Goal: Information Seeking & Learning: Understand process/instructions

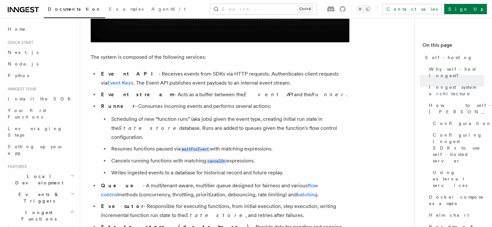
scroll to position [485, 0]
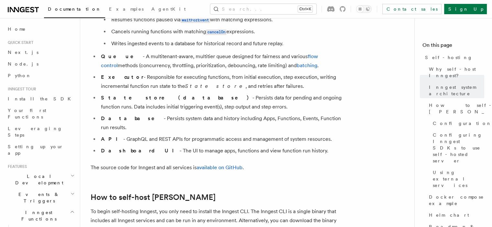
click at [142, 114] on li "Database - Persists system data and history including Apps, Functions, Events, …" at bounding box center [224, 123] width 250 height 18
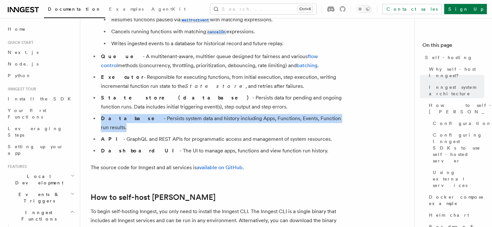
click at [142, 114] on li "Database - Persists system data and history including Apps, Functions, Events, …" at bounding box center [224, 123] width 250 height 18
click at [137, 114] on li "Database - Persists system data and history including Apps, Functions, Events, …" at bounding box center [224, 123] width 250 height 18
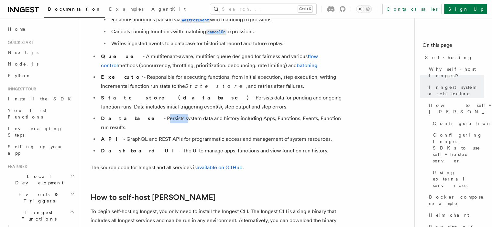
click at [137, 114] on li "Database - Persists system data and history including Apps, Functions, Events, …" at bounding box center [224, 123] width 250 height 18
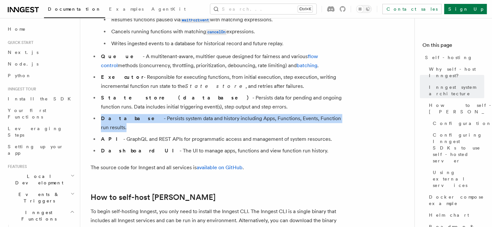
click at [137, 114] on li "Database - Persists system data and history including Apps, Functions, Events, …" at bounding box center [224, 123] width 250 height 18
click at [163, 114] on li "Database - Persists system data and history including Apps, Functions, Events, …" at bounding box center [224, 123] width 250 height 18
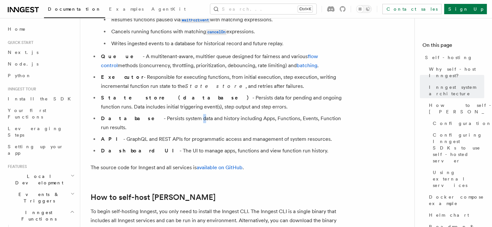
click at [163, 114] on li "Database - Persists system data and history including Apps, Functions, Events, …" at bounding box center [224, 123] width 250 height 18
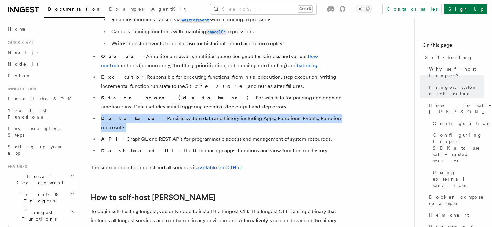
click at [162, 114] on li "Database - Persists system data and history including Apps, Functions, Events, …" at bounding box center [224, 123] width 250 height 18
click at [132, 114] on li "Database - Persists system data and history including Apps, Functions, Events, …" at bounding box center [224, 123] width 250 height 18
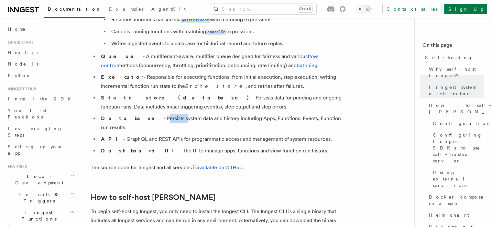
click at [132, 114] on li "Database - Persists system data and history including Apps, Functions, Events, …" at bounding box center [224, 123] width 250 height 18
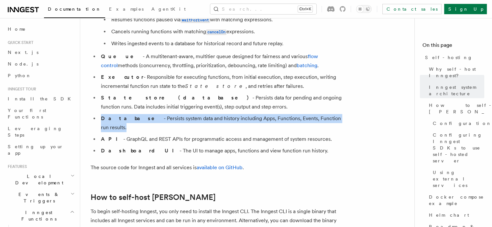
click at [132, 114] on li "Database - Persists system data and history including Apps, Functions, Events, …" at bounding box center [224, 123] width 250 height 18
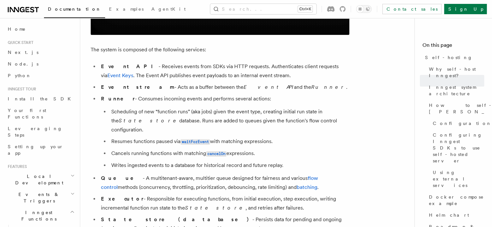
scroll to position [355, 0]
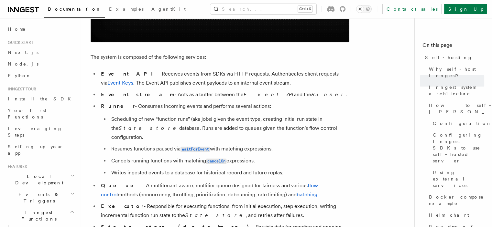
click at [141, 106] on li "Runner - Consumes incoming events and performs several actions: Scheduling of n…" at bounding box center [224, 140] width 250 height 76
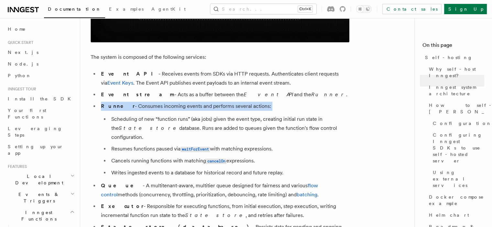
click at [141, 106] on li "Runner - Consumes incoming events and performs several actions: Scheduling of n…" at bounding box center [224, 140] width 250 height 76
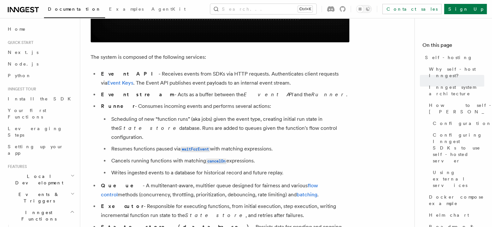
click at [141, 115] on li "Scheduling of new “function runs” (aka jobs) given the event type, creating ini…" at bounding box center [229, 128] width 240 height 27
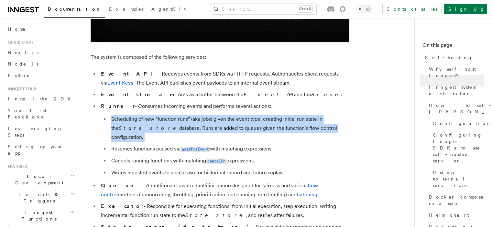
click at [141, 115] on li "Scheduling of new “function runs” (aka jobs) given the event type, creating ini…" at bounding box center [229, 128] width 240 height 27
click at [137, 121] on li "Scheduling of new “function runs” (aka jobs) given the event type, creating ini…" at bounding box center [229, 128] width 240 height 27
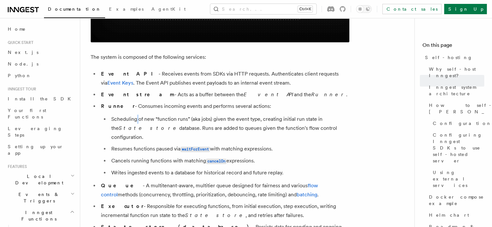
click at [137, 121] on li "Scheduling of new “function runs” (aka jobs) given the event type, creating ini…" at bounding box center [229, 128] width 240 height 27
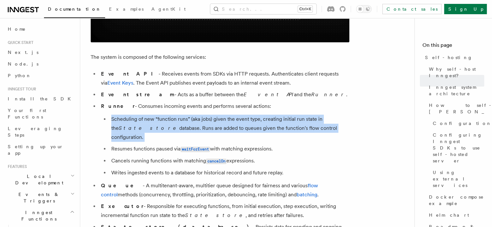
click at [137, 121] on li "Scheduling of new “function runs” (aka jobs) given the event type, creating ini…" at bounding box center [229, 128] width 240 height 27
click at [143, 122] on li "Scheduling of new “function runs” (aka jobs) given the event type, creating ini…" at bounding box center [229, 128] width 240 height 27
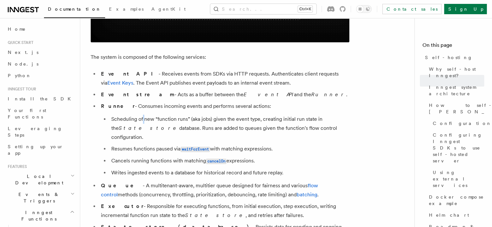
click at [143, 122] on li "Scheduling of new “function runs” (aka jobs) given the event type, creating ini…" at bounding box center [229, 128] width 240 height 27
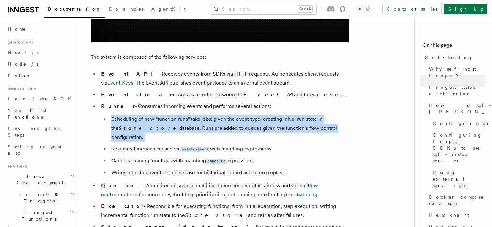
click at [143, 122] on li "Scheduling of new “function runs” (aka jobs) given the event type, creating ini…" at bounding box center [229, 128] width 240 height 27
click at [158, 121] on li "Scheduling of new “function runs” (aka jobs) given the event type, creating ini…" at bounding box center [229, 128] width 240 height 27
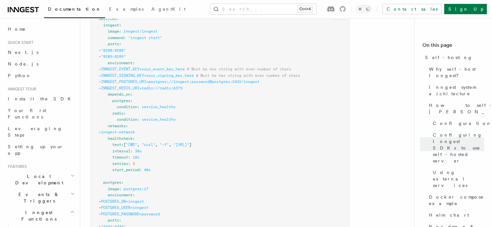
scroll to position [1777, 0]
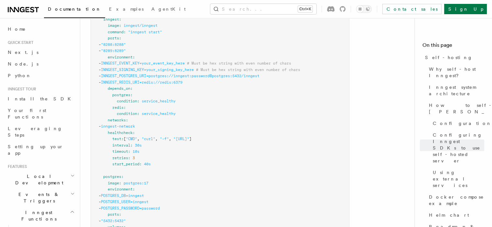
click at [151, 74] on span "INNGEST_POSTGRES_URI=postgres://inngest:password@postgres:5432/inngest" at bounding box center [180, 76] width 158 height 5
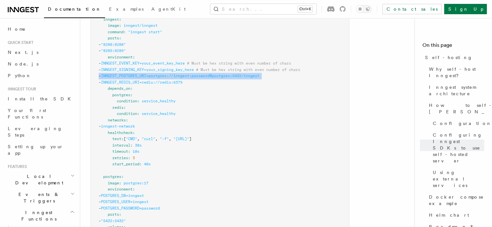
click at [151, 74] on span "INNGEST_POSTGRES_URI=postgres://inngest:password@postgres:5432/inngest" at bounding box center [180, 76] width 158 height 5
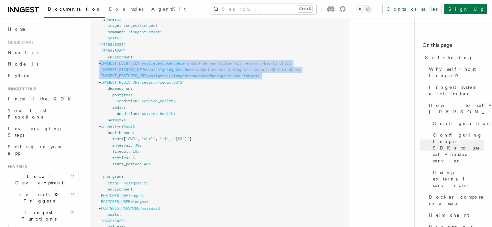
drag, startPoint x: 151, startPoint y: 64, endPoint x: 152, endPoint y: 53, distance: 11.6
click at [152, 53] on code "services : inngest : image : inngest/inngest command : "inngest start" ports : …" at bounding box center [199, 215] width 201 height 408
click at [152, 61] on span "INNGEST_EVENT_KEY=your_event_key_here" at bounding box center [143, 63] width 84 height 5
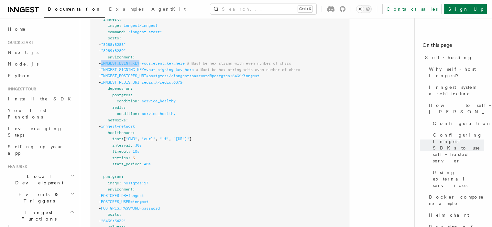
click at [152, 61] on span "INNGEST_EVENT_KEY=your_event_key_here" at bounding box center [143, 63] width 84 height 5
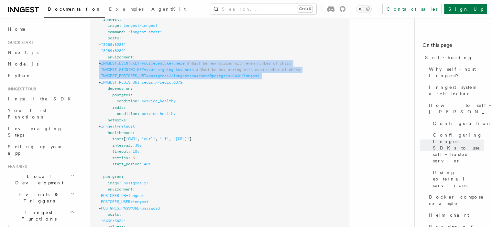
drag, startPoint x: 152, startPoint y: 53, endPoint x: 150, endPoint y: 64, distance: 11.2
click at [150, 63] on code "services : inngest : image : inngest/inngest command : "inngest start" ports : …" at bounding box center [199, 215] width 201 height 408
click at [150, 74] on span "INNGEST_POSTGRES_URI=postgres://inngest:password@postgres:5432/inngest" at bounding box center [180, 76] width 158 height 5
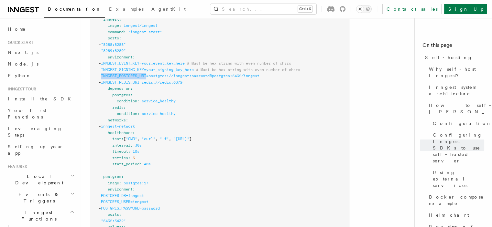
click at [150, 74] on span "INNGEST_POSTGRES_URI=postgres://inngest:password@postgres:5432/inngest" at bounding box center [180, 76] width 158 height 5
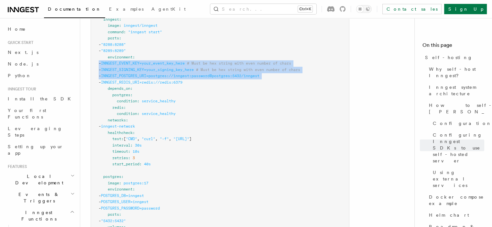
drag, startPoint x: 150, startPoint y: 64, endPoint x: 152, endPoint y: 53, distance: 10.6
click at [152, 53] on code "services : inngest : image : inngest/inngest command : "inngest start" ports : …" at bounding box center [199, 215] width 201 height 408
click at [152, 61] on span "INNGEST_EVENT_KEY=your_event_key_here" at bounding box center [143, 63] width 84 height 5
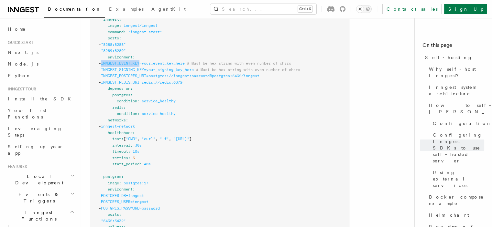
click at [152, 61] on span "INNGEST_EVENT_KEY=your_event_key_here" at bounding box center [143, 63] width 84 height 5
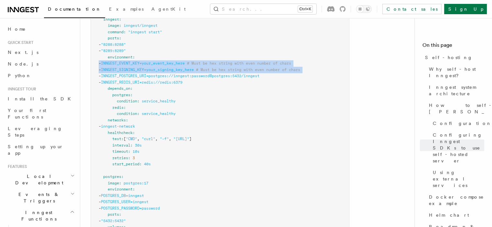
drag, startPoint x: 152, startPoint y: 53, endPoint x: 151, endPoint y: 63, distance: 9.7
click at [151, 63] on code "services : inngest : image : inngest/inngest command : "inngest start" ports : …" at bounding box center [199, 215] width 201 height 408
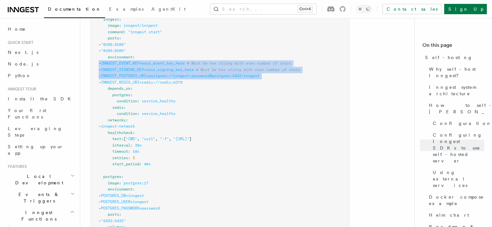
click at [151, 74] on span "INNGEST_POSTGRES_URI=postgres://inngest:password@postgres:5432/inngest" at bounding box center [180, 76] width 158 height 5
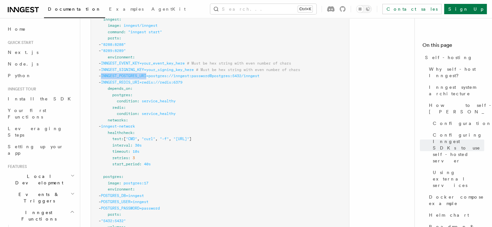
click at [151, 74] on span "INNGEST_POSTGRES_URI=postgres://inngest:password@postgres:5432/inngest" at bounding box center [180, 76] width 158 height 5
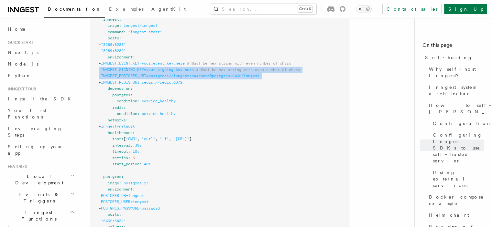
drag, startPoint x: 151, startPoint y: 63, endPoint x: 153, endPoint y: 58, distance: 5.4
click at [152, 59] on code "services : inngest : image : inngest/inngest command : "inngest start" ports : …" at bounding box center [199, 215] width 201 height 408
click at [153, 68] on span "INNGEST_SIGNING_KEY=your_signing_key_here" at bounding box center [147, 70] width 93 height 5
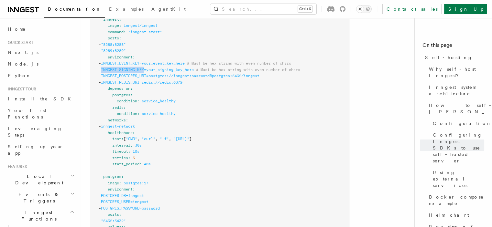
click at [153, 68] on span "INNGEST_SIGNING_KEY=your_signing_key_here" at bounding box center [147, 70] width 93 height 5
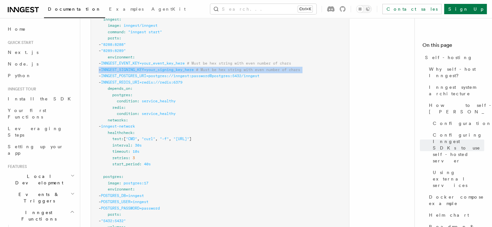
drag, startPoint x: 153, startPoint y: 58, endPoint x: 154, endPoint y: 51, distance: 6.7
click at [154, 52] on code "services : inngest : image : inngest/inngest command : "inngest start" ports : …" at bounding box center [199, 215] width 201 height 408
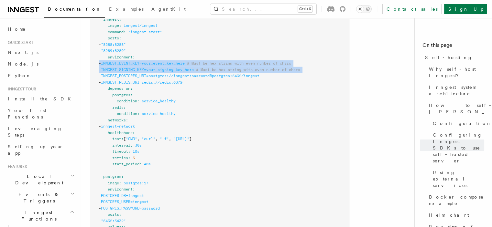
click at [154, 61] on span "INNGEST_EVENT_KEY=your_event_key_here" at bounding box center [143, 63] width 84 height 5
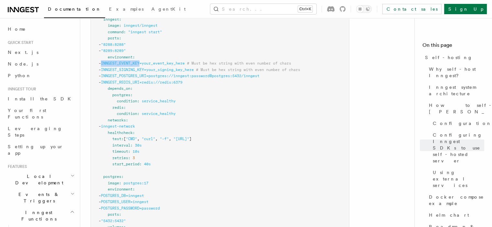
click at [154, 61] on span "INNGEST_EVENT_KEY=your_event_key_here" at bounding box center [143, 63] width 84 height 5
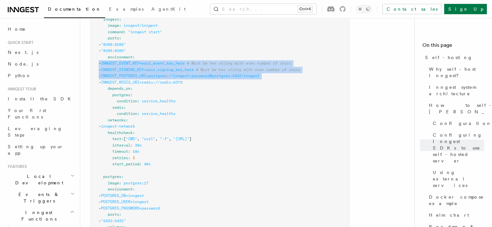
drag, startPoint x: 154, startPoint y: 51, endPoint x: 153, endPoint y: 66, distance: 14.4
click at [153, 66] on code "services : inngest : image : inngest/inngest command : "inngest start" ports : …" at bounding box center [199, 215] width 201 height 408
click at [153, 74] on span "INNGEST_POSTGRES_URI=postgres://inngest:password@postgres:5432/inngest" at bounding box center [180, 76] width 158 height 5
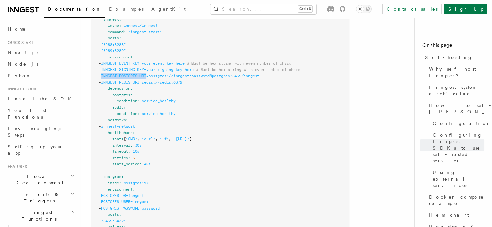
click at [153, 74] on span "INNGEST_POSTGRES_URI=postgres://inngest:password@postgres:5432/inngest" at bounding box center [180, 76] width 158 height 5
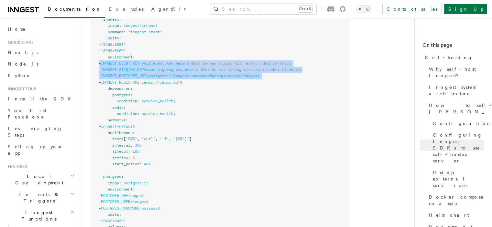
drag, startPoint x: 153, startPoint y: 66, endPoint x: 156, endPoint y: 53, distance: 13.3
click at [155, 55] on code "services : inngest : image : inngest/inngest command : "inngest start" ports : …" at bounding box center [199, 215] width 201 height 408
click at [156, 61] on span "INNGEST_EVENT_KEY=your_event_key_here" at bounding box center [143, 63] width 84 height 5
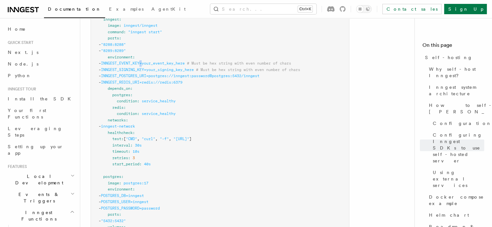
click at [156, 61] on span "INNGEST_EVENT_KEY=your_event_key_here" at bounding box center [143, 63] width 84 height 5
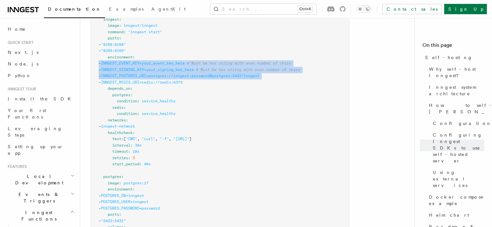
drag, startPoint x: 156, startPoint y: 53, endPoint x: 153, endPoint y: 66, distance: 13.2
click at [153, 66] on code "services : inngest : image : inngest/inngest command : "inngest start" ports : …" at bounding box center [199, 215] width 201 height 408
click at [153, 74] on span "INNGEST_POSTGRES_URI=postgres://inngest:password@postgres:5432/inngest" at bounding box center [180, 76] width 158 height 5
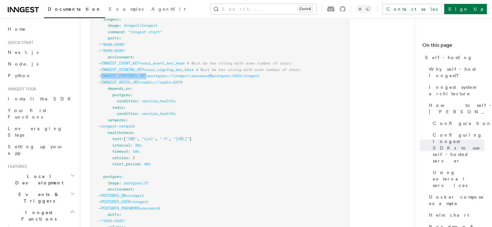
click at [153, 74] on span "INNGEST_POSTGRES_URI=postgres://inngest:password@postgres:5432/inngest" at bounding box center [180, 76] width 158 height 5
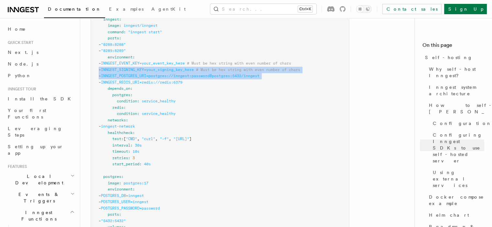
drag, startPoint x: 153, startPoint y: 66, endPoint x: 156, endPoint y: 55, distance: 11.0
click at [156, 56] on pre "services : inngest : image : inngest/inngest command : "inngest start" ports : …" at bounding box center [220, 218] width 258 height 429
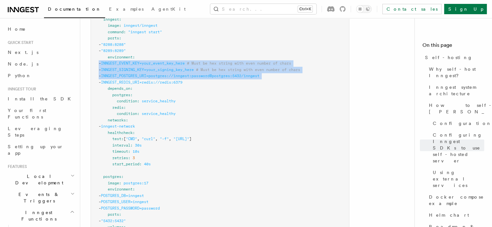
click at [156, 61] on span "INNGEST_EVENT_KEY=your_event_key_here" at bounding box center [143, 63] width 84 height 5
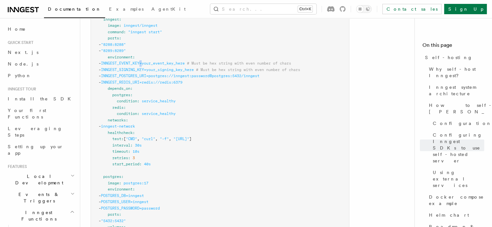
click at [156, 61] on span "INNGEST_EVENT_KEY=your_event_key_here" at bounding box center [143, 63] width 84 height 5
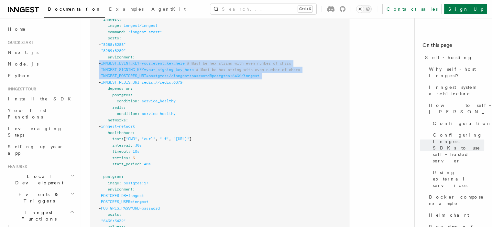
drag, startPoint x: 156, startPoint y: 55, endPoint x: 153, endPoint y: 68, distance: 13.8
click at [153, 68] on pre "services : inngest : image : inngest/inngest command : "inngest start" ports : …" at bounding box center [220, 218] width 258 height 429
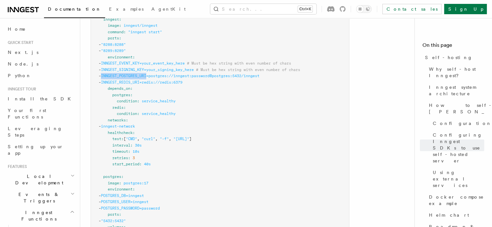
click at [153, 68] on pre "services : inngest : image : inngest/inngest command : "inngest start" ports : …" at bounding box center [220, 218] width 258 height 429
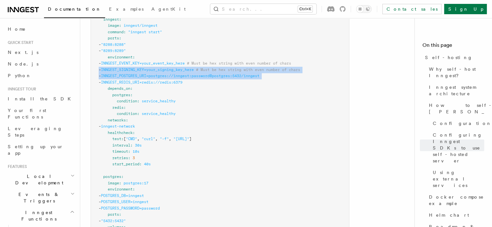
drag, startPoint x: 153, startPoint y: 68, endPoint x: 156, endPoint y: 53, distance: 15.8
click at [156, 55] on pre "services : inngest : image : inngest/inngest command : "inngest start" ports : …" at bounding box center [220, 218] width 258 height 429
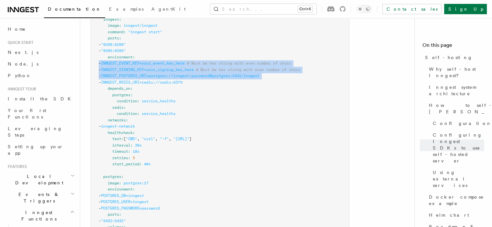
click at [156, 61] on span "INNGEST_EVENT_KEY=your_event_key_here" at bounding box center [143, 63] width 84 height 5
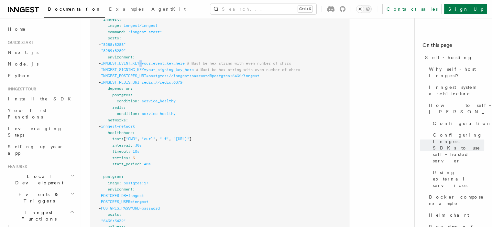
click at [156, 61] on span "INNGEST_EVENT_KEY=your_event_key_here" at bounding box center [143, 63] width 84 height 5
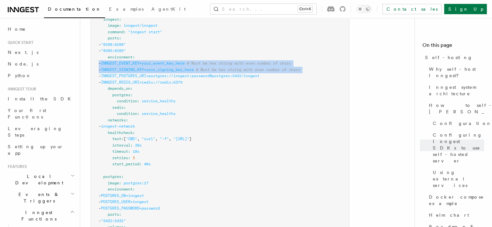
drag, startPoint x: 156, startPoint y: 52, endPoint x: 153, endPoint y: 67, distance: 15.1
click at [153, 66] on code "services : inngest : image : inngest/inngest command : "inngest start" ports : …" at bounding box center [199, 215] width 201 height 408
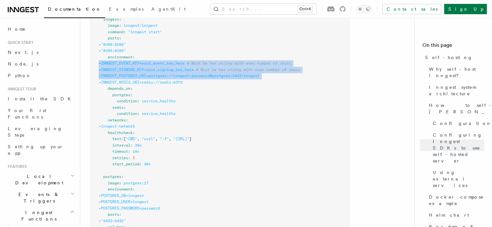
click at [153, 74] on span "INNGEST_POSTGRES_URI=postgres://inngest:password@postgres:5432/inngest" at bounding box center [180, 76] width 158 height 5
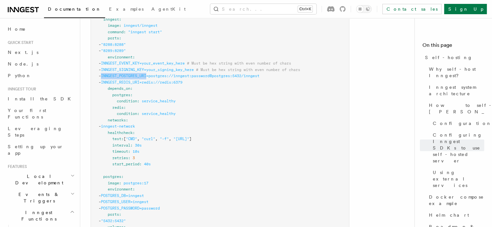
click at [153, 74] on span "INNGEST_POSTGRES_URI=postgres://inngest:password@postgres:5432/inngest" at bounding box center [180, 76] width 158 height 5
drag, startPoint x: 153, startPoint y: 68, endPoint x: 155, endPoint y: 58, distance: 9.8
click at [153, 74] on span "INNGEST_POSTGRES_URI=postgres://inngest:password@postgres:5432/inngest" at bounding box center [180, 76] width 158 height 5
click at [155, 68] on span "INNGEST_SIGNING_KEY=your_signing_key_here" at bounding box center [147, 70] width 93 height 5
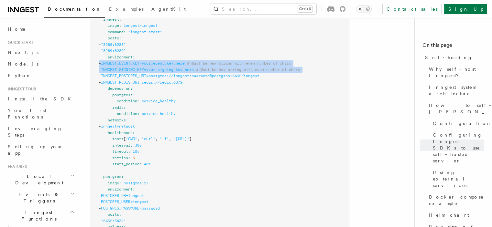
drag, startPoint x: 155, startPoint y: 58, endPoint x: 156, endPoint y: 53, distance: 5.4
click at [156, 53] on code "services : inngest : image : inngest/inngest command : "inngest start" ports : …" at bounding box center [199, 215] width 201 height 408
click at [156, 61] on span "INNGEST_EVENT_KEY=your_event_key_here" at bounding box center [143, 63] width 84 height 5
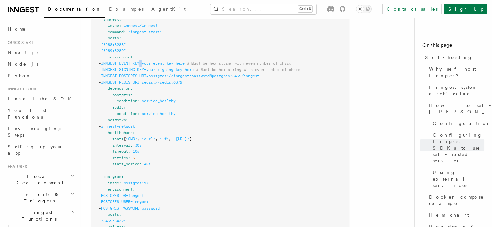
click at [156, 61] on span "INNGEST_EVENT_KEY=your_event_key_here" at bounding box center [143, 63] width 84 height 5
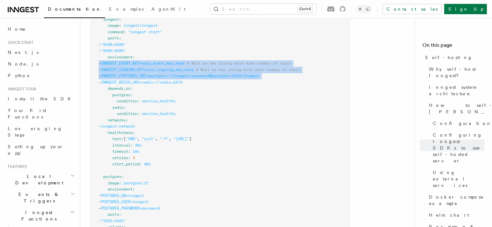
drag, startPoint x: 156, startPoint y: 53, endPoint x: 152, endPoint y: 66, distance: 14.2
click at [152, 66] on code "services : inngest : image : inngest/inngest command : "inngest start" ports : …" at bounding box center [199, 215] width 201 height 408
click at [152, 74] on span "INNGEST_POSTGRES_URI=postgres://inngest:password@postgres:5432/inngest" at bounding box center [180, 76] width 158 height 5
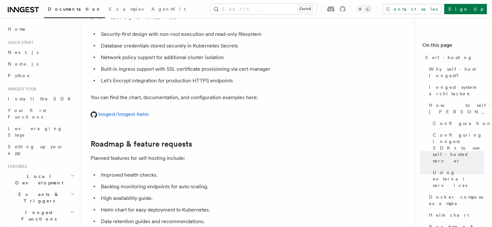
scroll to position [2456, 0]
